Goal: Check status: Check status

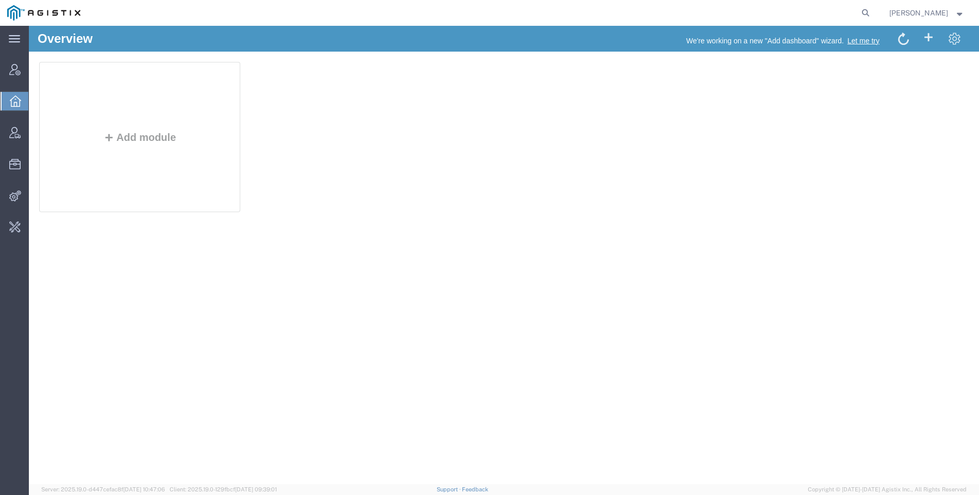
click at [913, 13] on span "[PERSON_NAME]" at bounding box center [919, 12] width 59 height 11
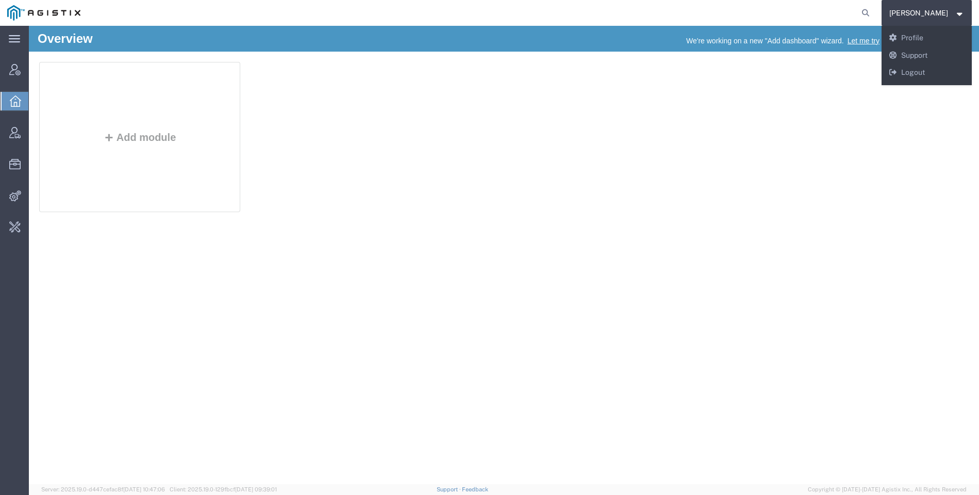
click at [891, 13] on nav "Don'Jon Kelly Don'Jon Kelly Messages Notifications Profile Support Logout" at bounding box center [493, 13] width 972 height 26
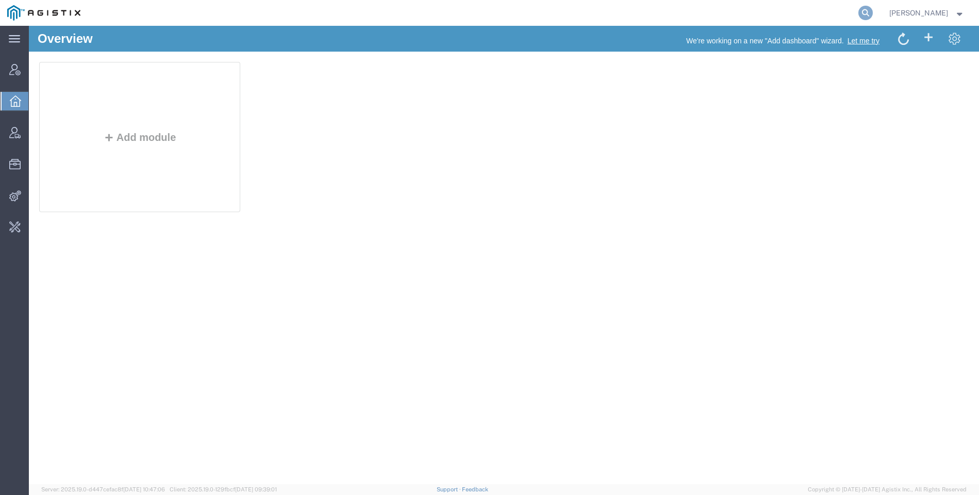
click at [873, 9] on icon at bounding box center [866, 13] width 14 height 14
paste input "56838069"
type input "56838069"
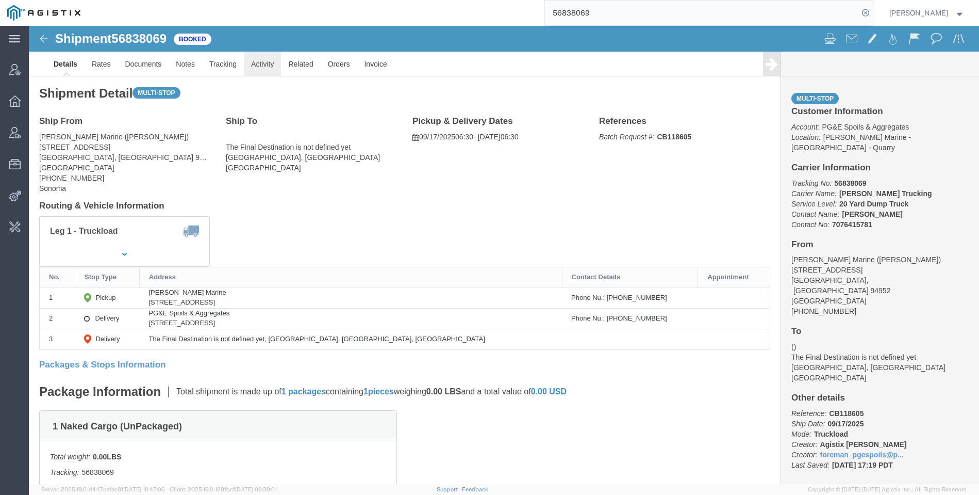
click link "Activity"
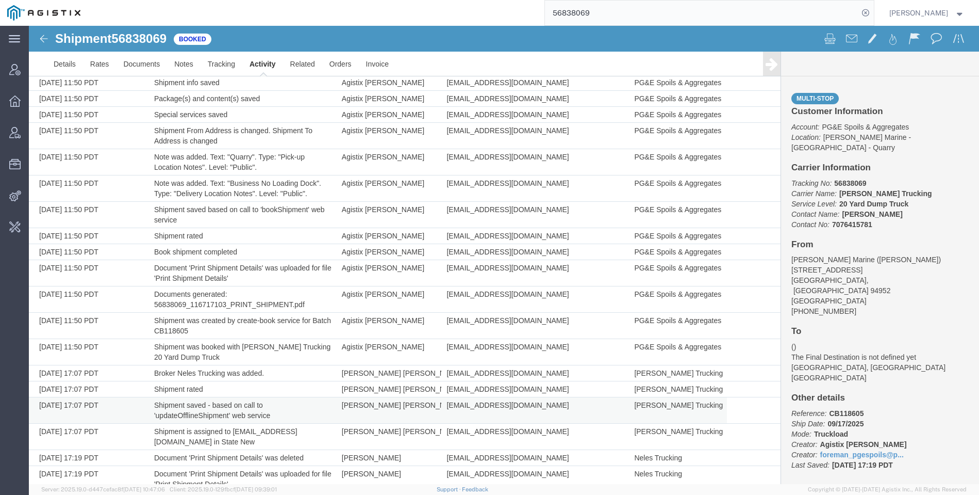
scroll to position [210, 0]
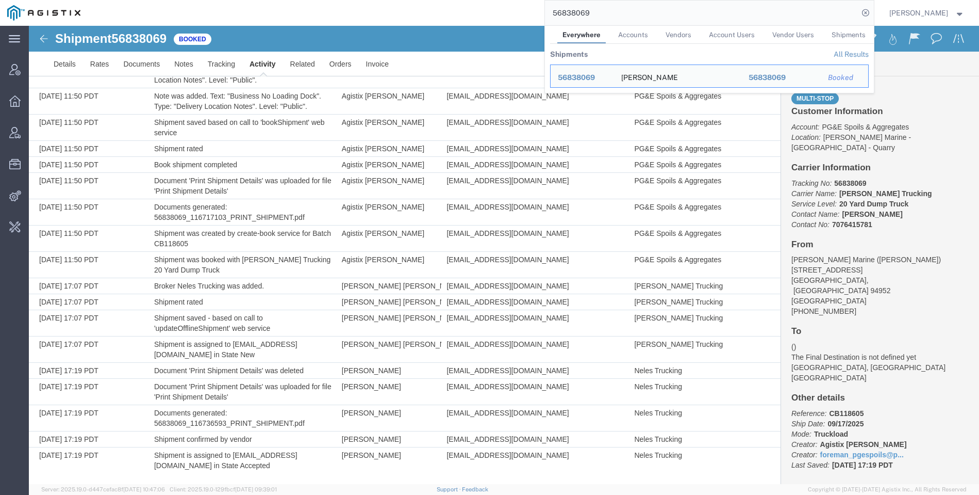
click at [764, 21] on input "56838069" at bounding box center [702, 13] width 314 height 25
click at [0, 0] on span "Shipment Assignment" at bounding box center [0, 0] width 0 height 0
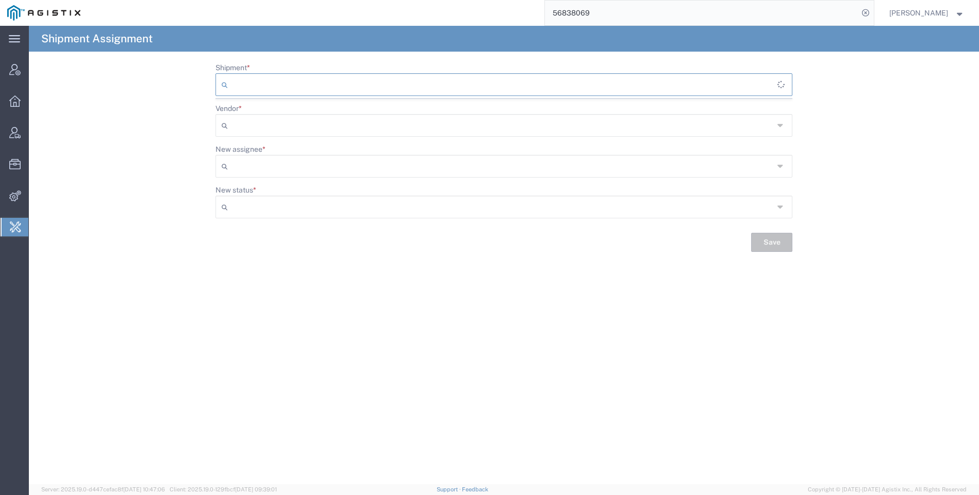
click at [406, 81] on input "Shipment *" at bounding box center [505, 84] width 546 height 17
paste input "56838069"
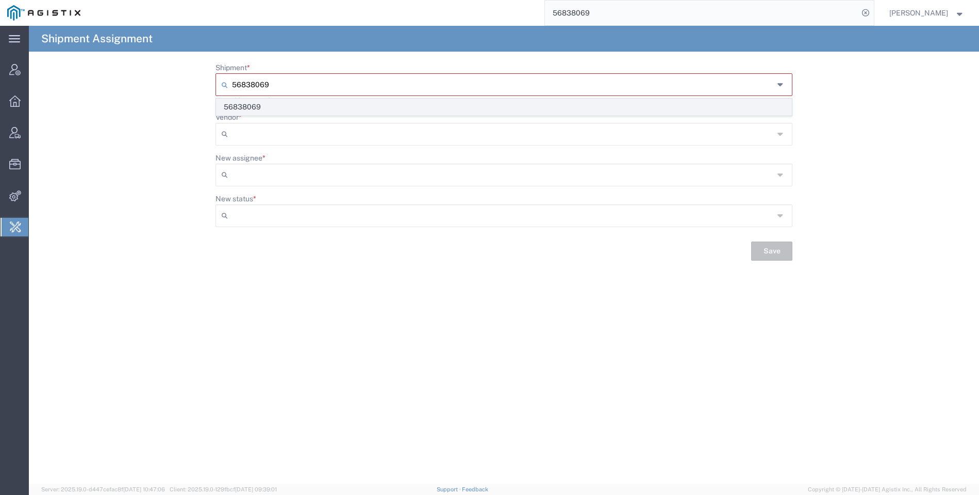
type input "56838069"
click at [344, 101] on span "56838069" at bounding box center [504, 107] width 575 height 16
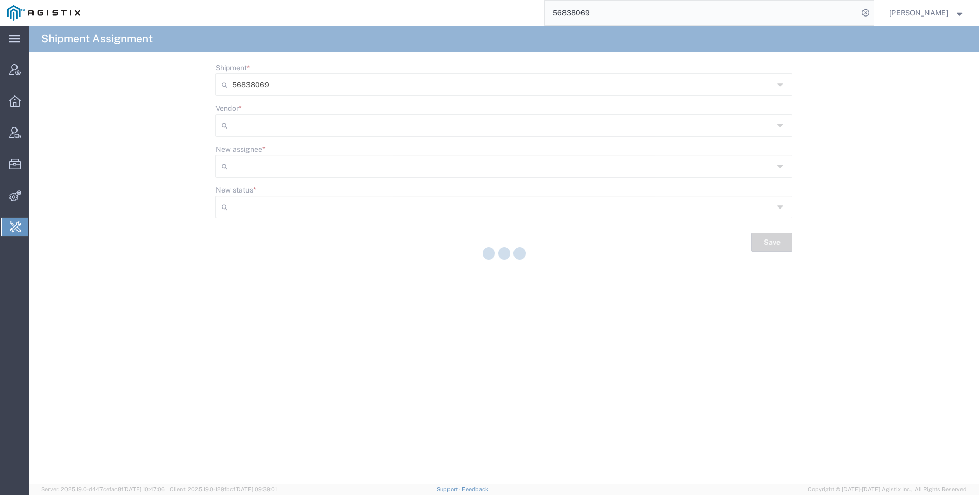
type input "Accepted"
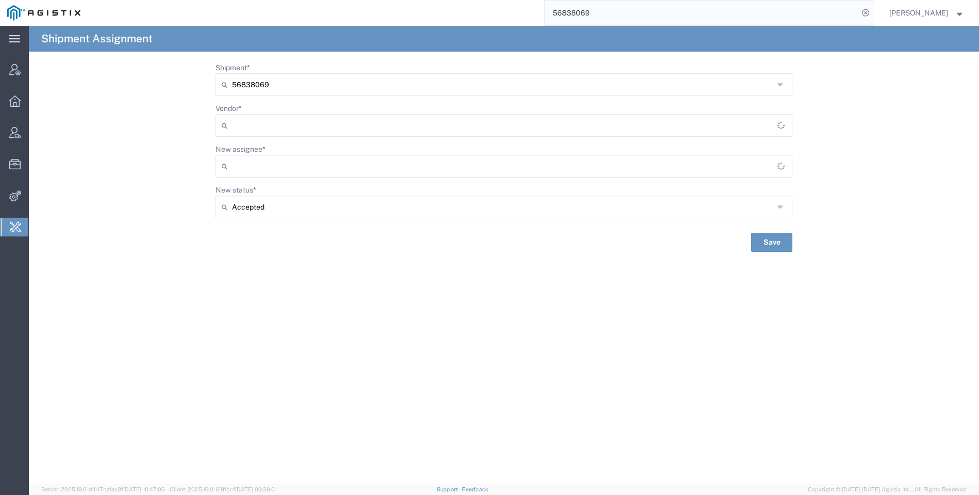
type input "Bray Trucking"
click at [373, 130] on input "Vendor *" at bounding box center [503, 125] width 542 height 17
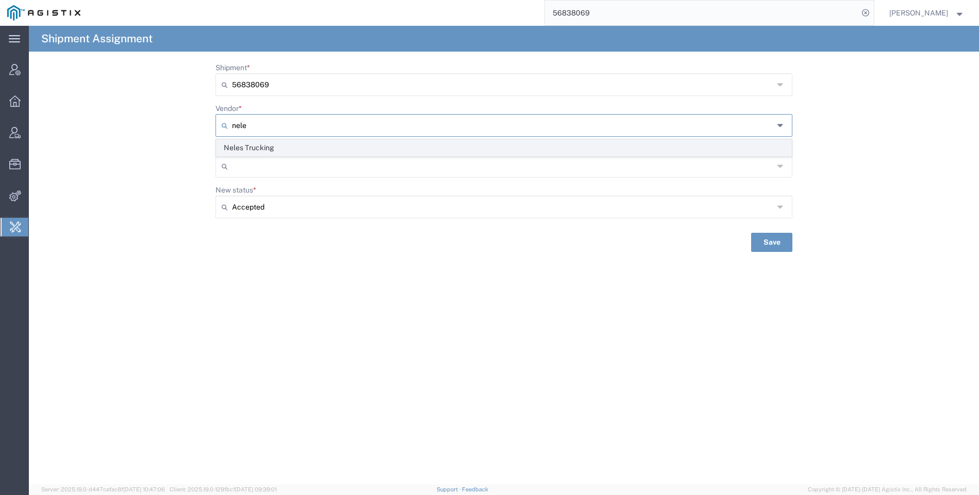
click at [366, 144] on span "Neles Trucking" at bounding box center [504, 148] width 575 height 16
type input "Neles Trucking"
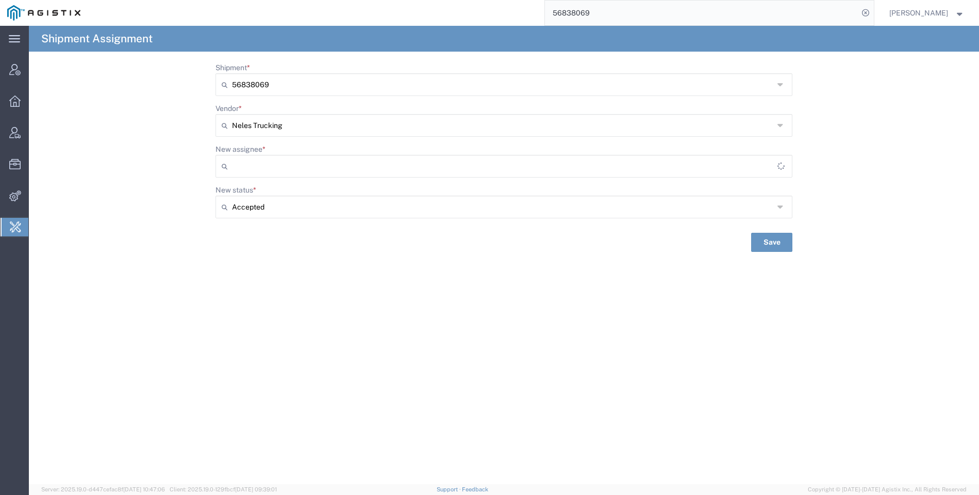
type input "Corey Deleon"
click at [370, 202] on input "New status *" at bounding box center [503, 207] width 542 height 17
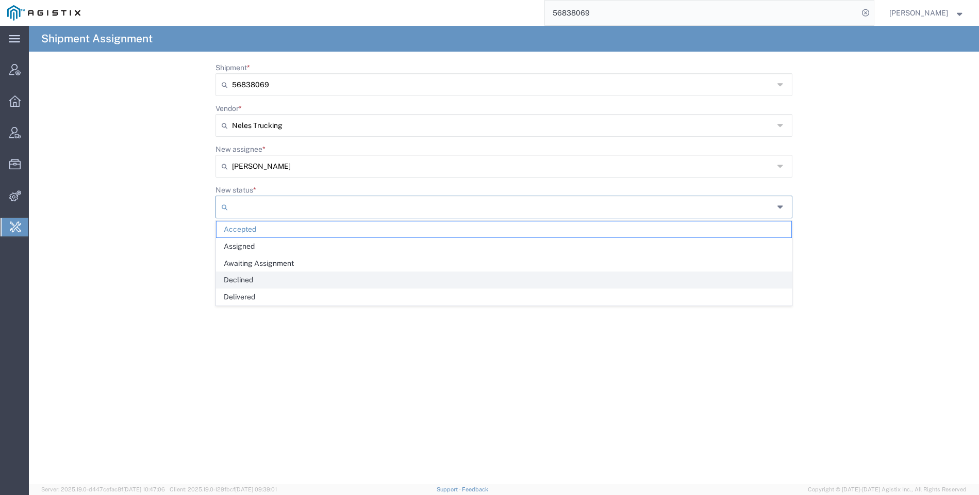
click at [352, 286] on span "Declined" at bounding box center [504, 280] width 575 height 16
type input "Declined"
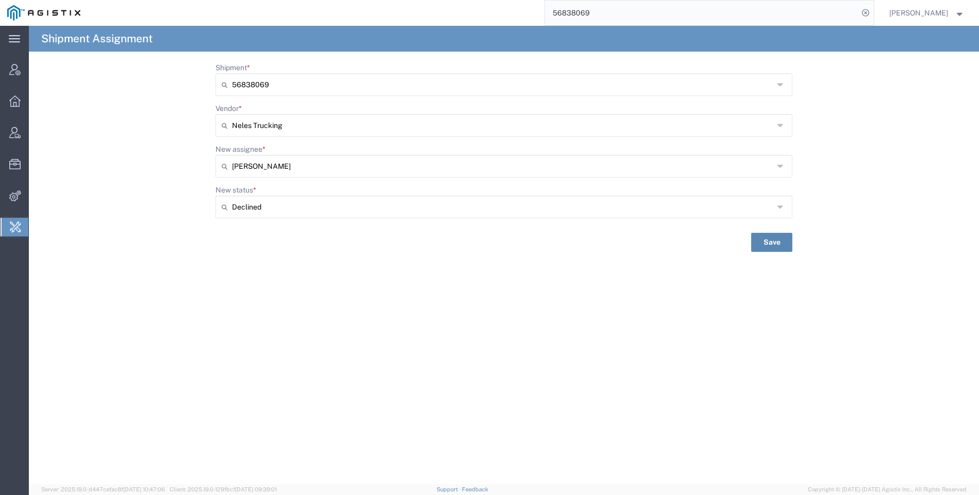
click at [767, 236] on button "Save" at bounding box center [771, 242] width 41 height 19
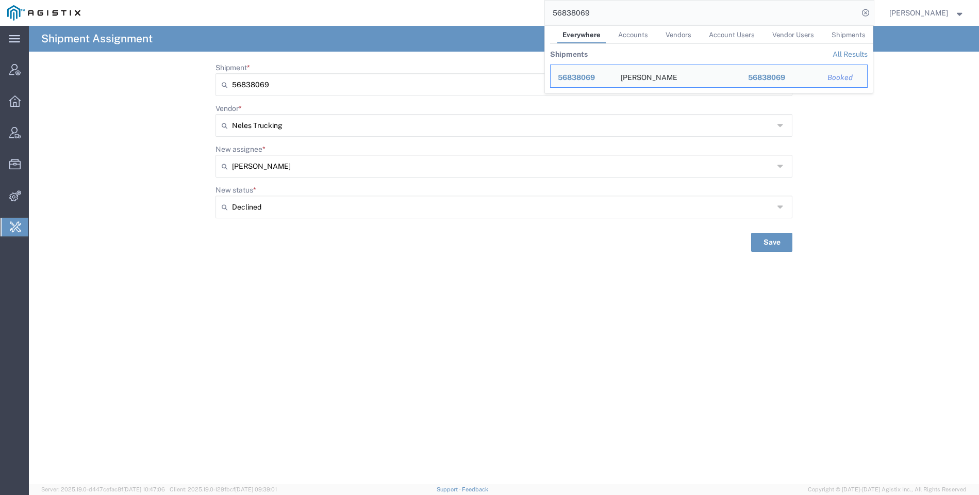
drag, startPoint x: 611, startPoint y: 8, endPoint x: 542, endPoint y: 15, distance: 68.9
click at [542, 15] on div "56838069 Everywhere Accounts Vendors Account Users Vendor Users Shipments Shipm…" at bounding box center [481, 13] width 786 height 26
click at [714, 2] on input "56838069" at bounding box center [702, 13] width 314 height 25
paste input "48213"
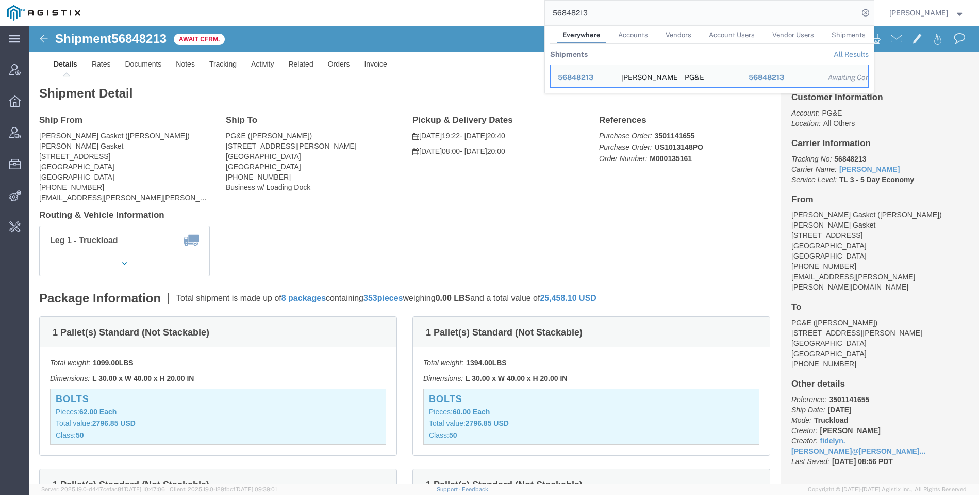
click at [803, 12] on input "56848213" at bounding box center [702, 13] width 314 height 25
paste input "28552188"
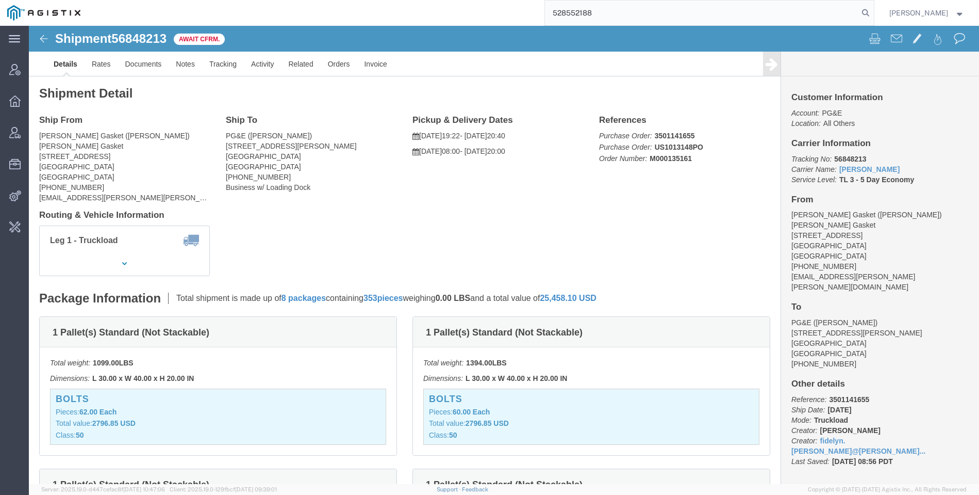
type input "528552188"
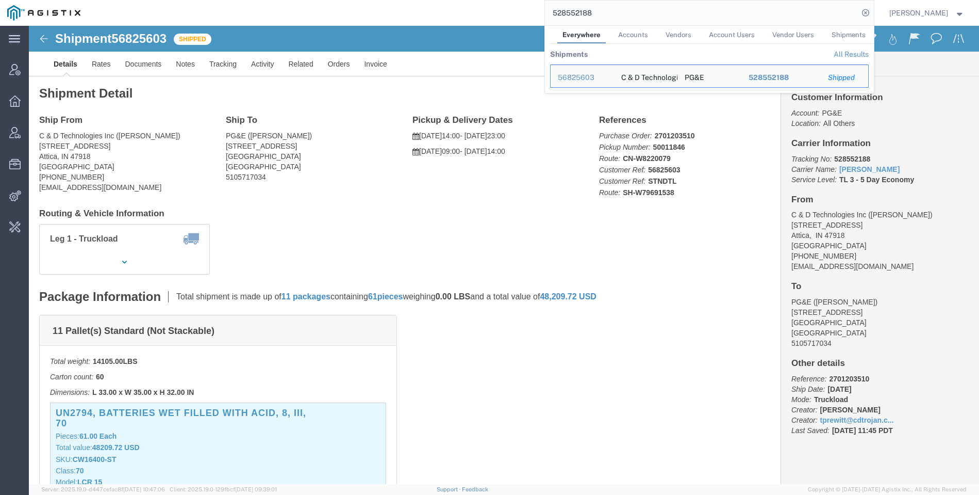
click span "56825603"
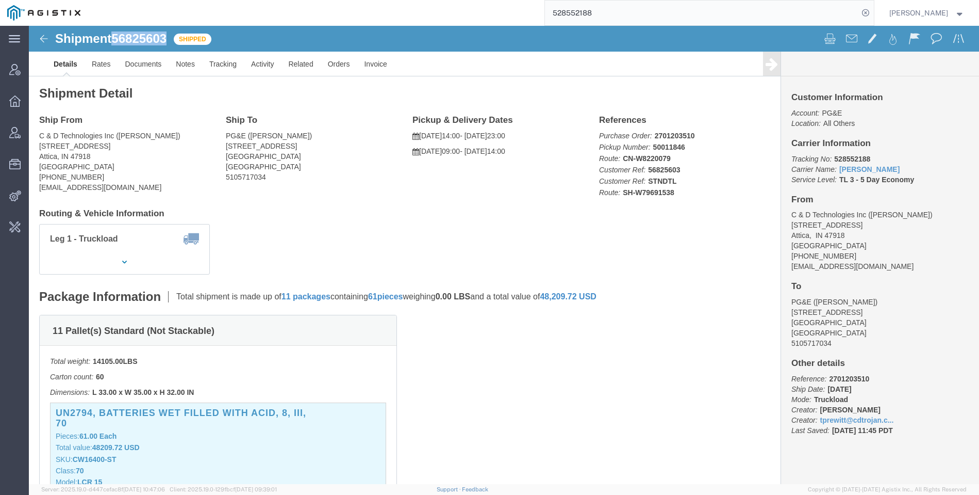
copy span "56825603"
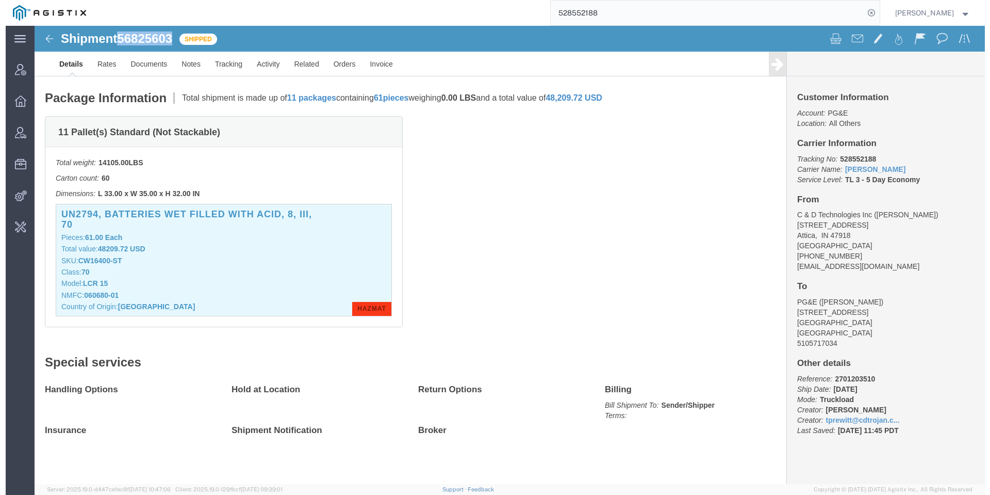
scroll to position [202, 0]
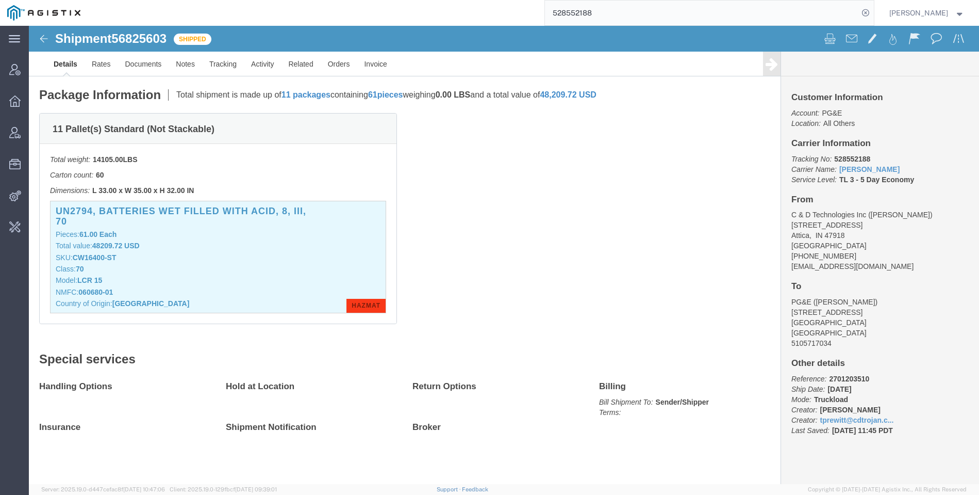
click div "11 Pallet(s) Standard (Not Stackable) Total weight: 14105.00 LBS Carton count: …"
drag, startPoint x: 761, startPoint y: 194, endPoint x: 841, endPoint y: 189, distance: 80.1
click div "Customer Information Account: PG&E Location: All Others Carrier Information Tra…"
copy address "C & D Technologies Inc"
drag, startPoint x: 848, startPoint y: 187, endPoint x: 888, endPoint y: 191, distance: 40.4
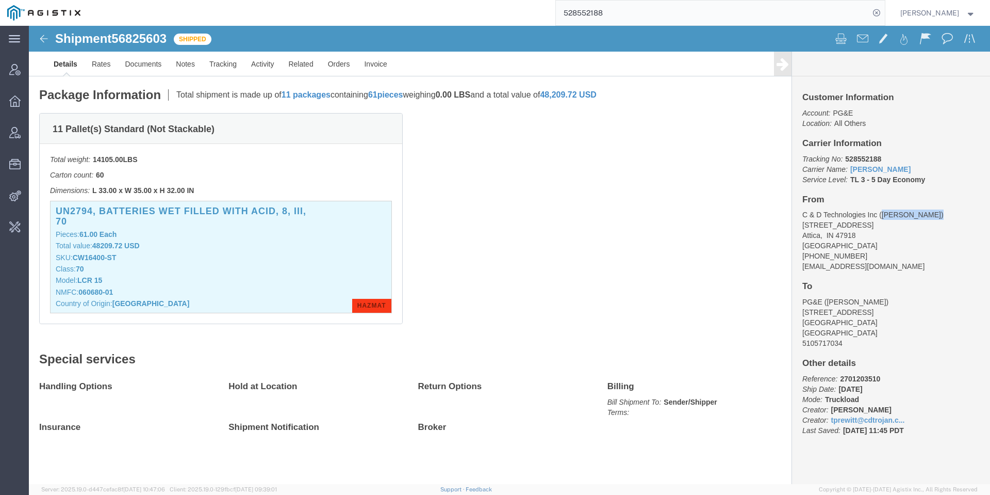
click address "C & D Technologies Inc (Terrie Prewitt) 210 West Main St Attica, IN 47918 Unite…"
copy address "Terrie Prewitt"
click span "56825603"
copy span "56825603"
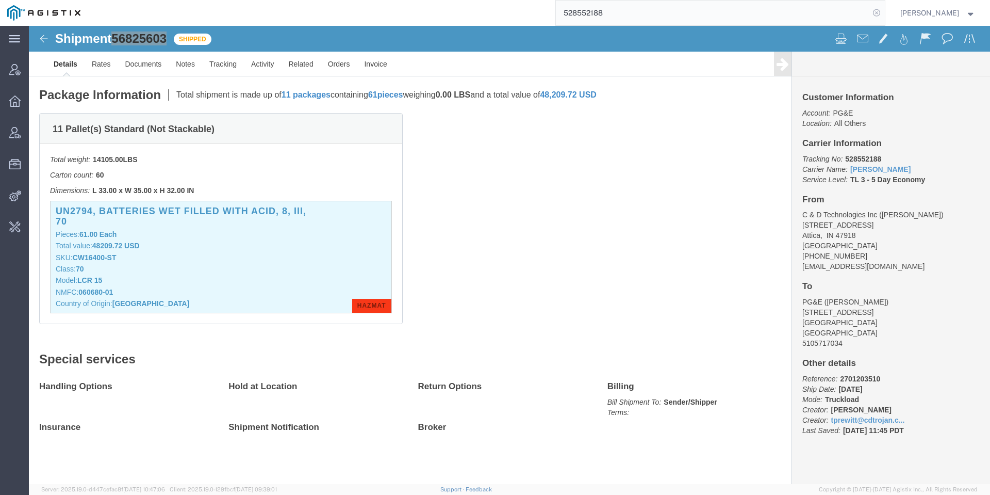
click at [884, 16] on icon at bounding box center [876, 13] width 14 height 14
paste input "56851779"
type input "56851779"
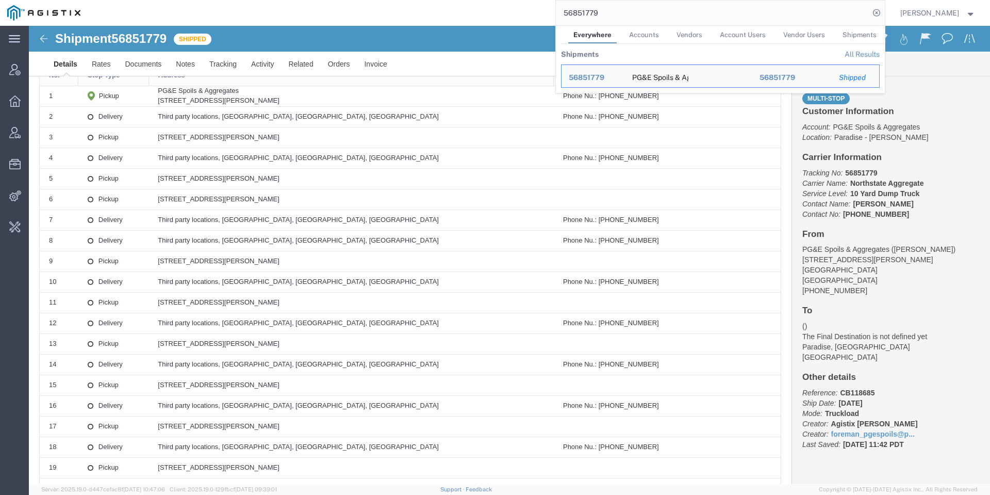
click td
